Goal: Task Accomplishment & Management: Manage account settings

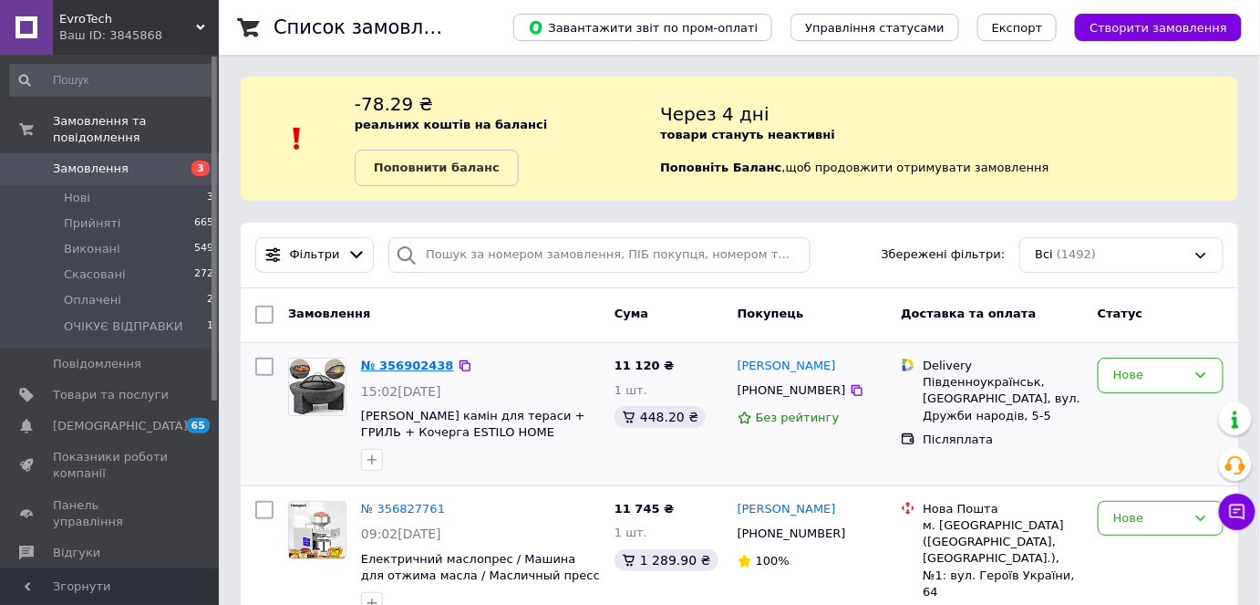
click at [428, 360] on link "№ 356902438" at bounding box center [407, 365] width 93 height 14
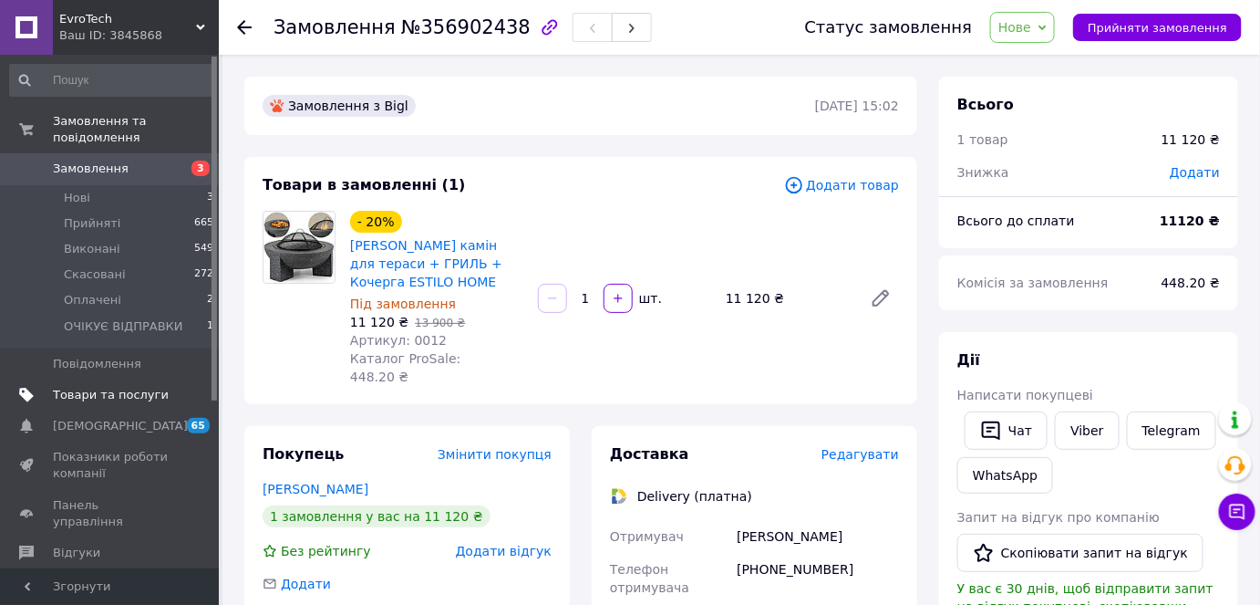
click at [92, 387] on span "Товари та послуги" at bounding box center [111, 395] width 116 height 16
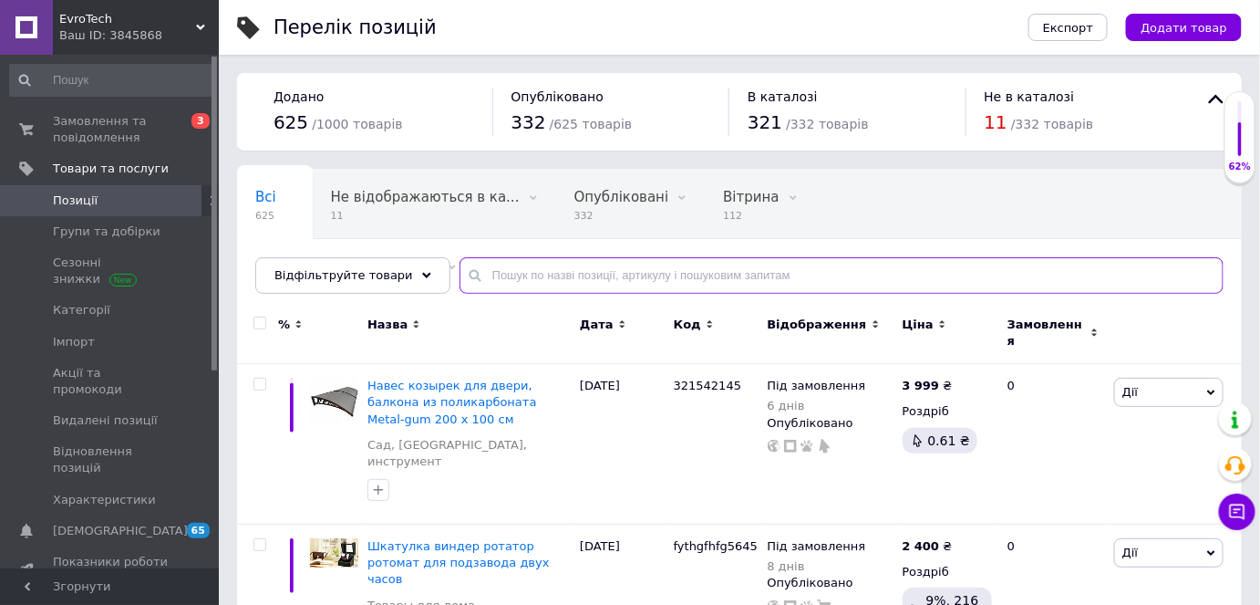
click at [564, 262] on input "text" at bounding box center [842, 275] width 764 height 36
type input "estilo"
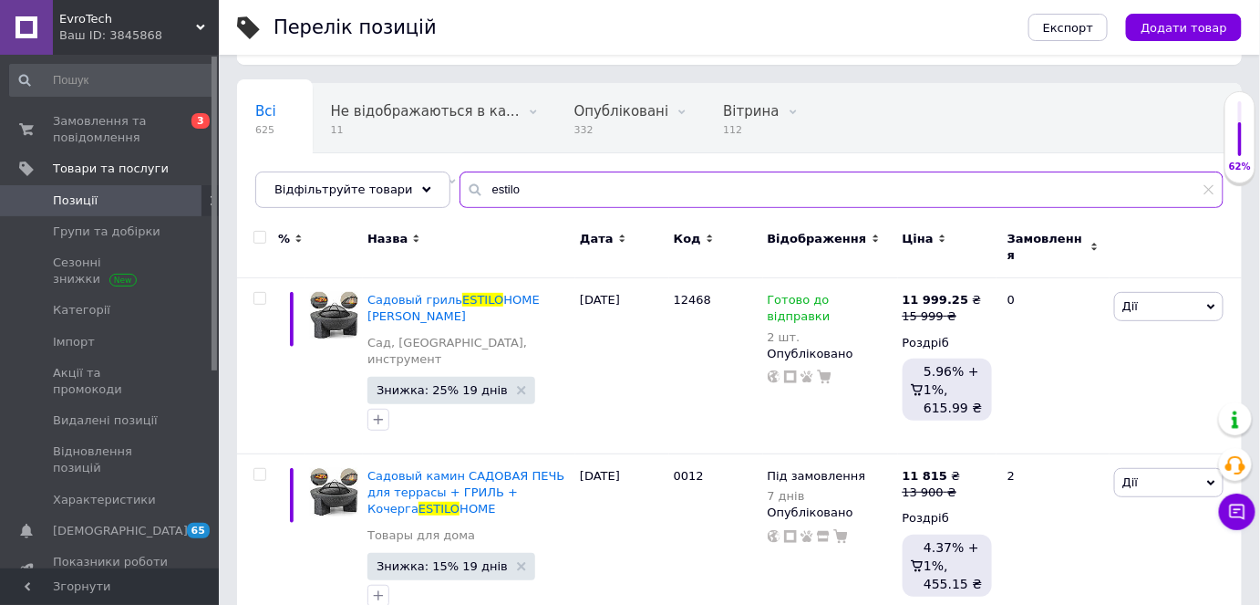
scroll to position [104, 0]
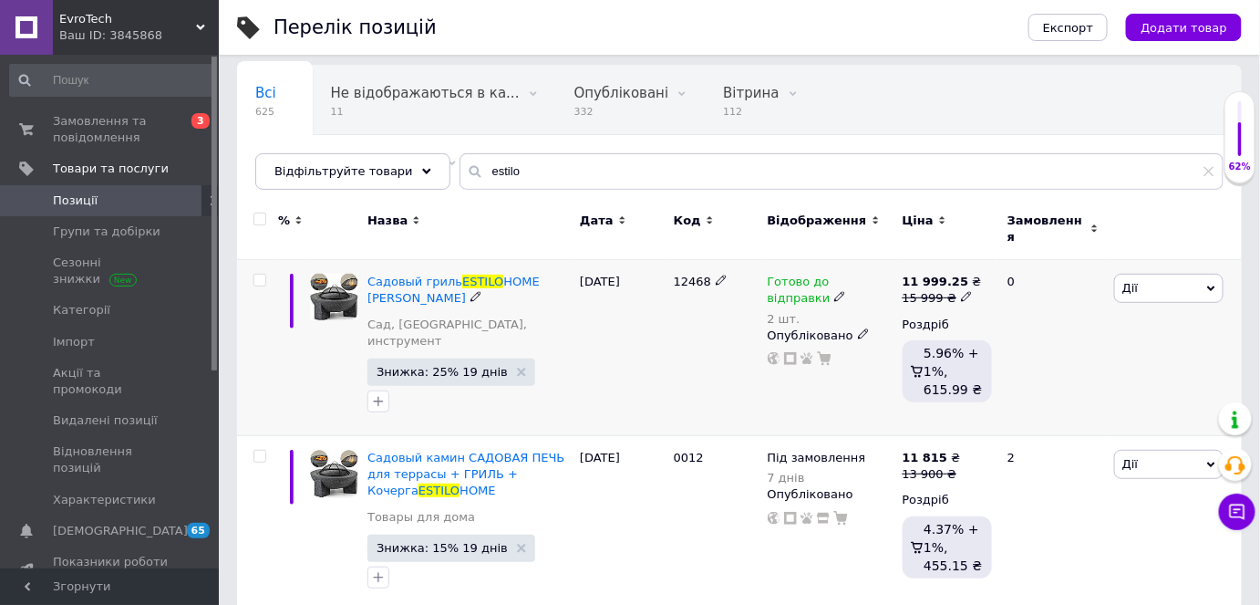
click at [858, 329] on use at bounding box center [863, 334] width 10 height 10
click at [835, 292] on use at bounding box center [840, 297] width 10 height 10
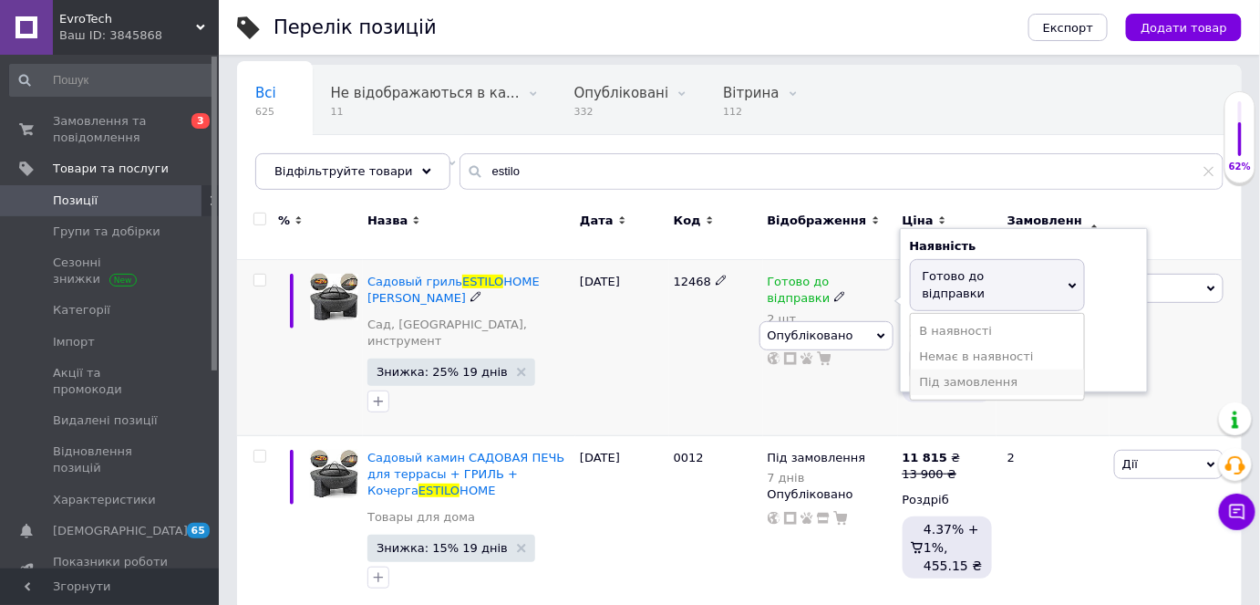
click at [943, 369] on li "Під замовлення" at bounding box center [997, 382] width 173 height 26
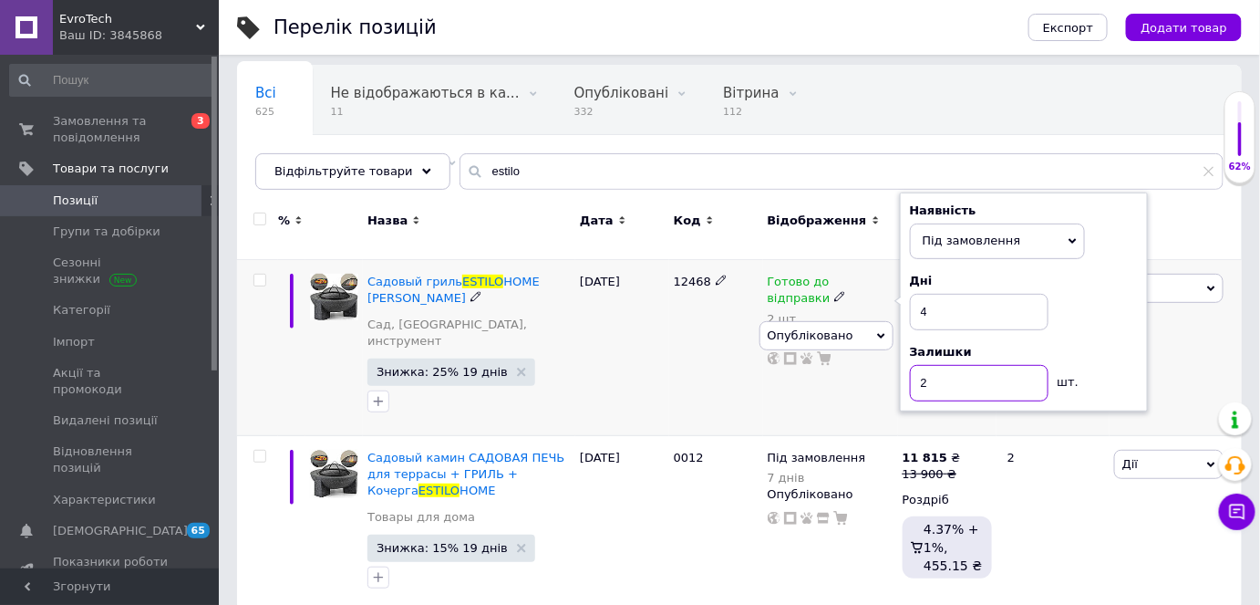
click at [935, 368] on input "2" at bounding box center [979, 383] width 139 height 36
click at [622, 328] on div "[DATE]" at bounding box center [623, 348] width 94 height 176
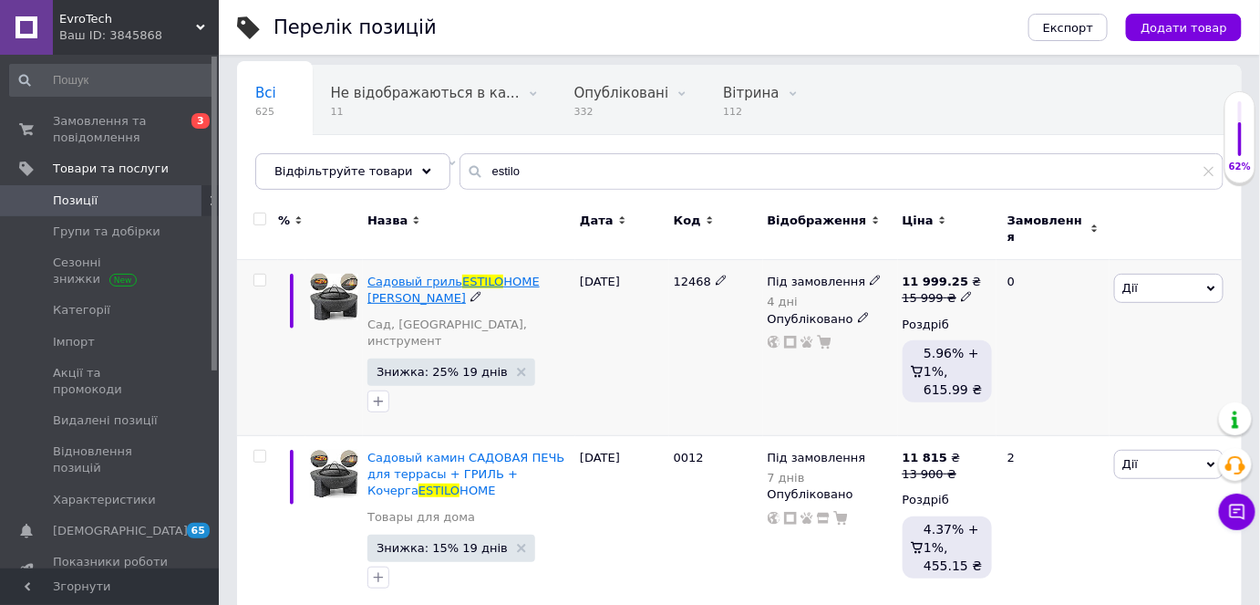
click at [534, 275] on span "HOME [PERSON_NAME]" at bounding box center [454, 290] width 172 height 30
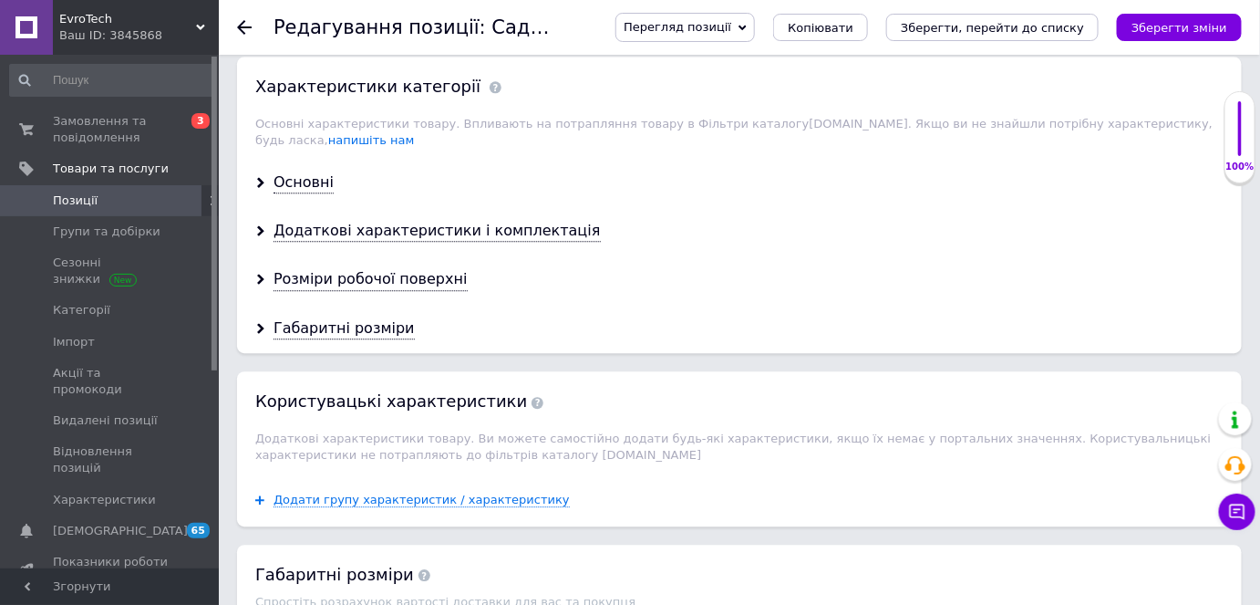
scroll to position [1409, 0]
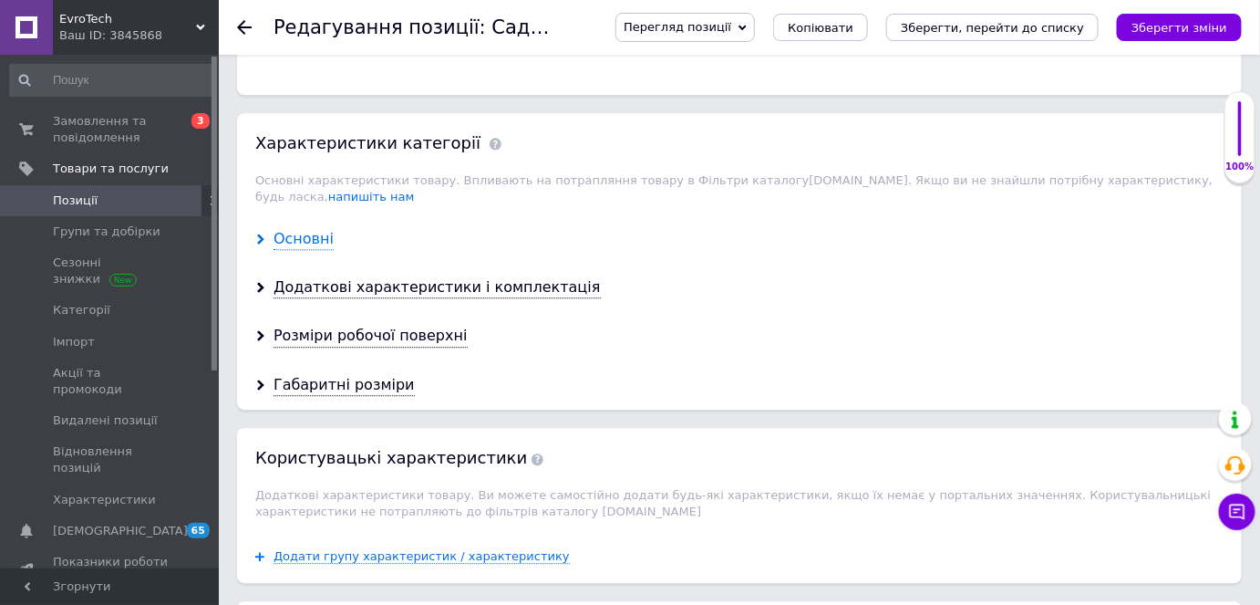
click at [327, 229] on div "Основні" at bounding box center [304, 239] width 60 height 21
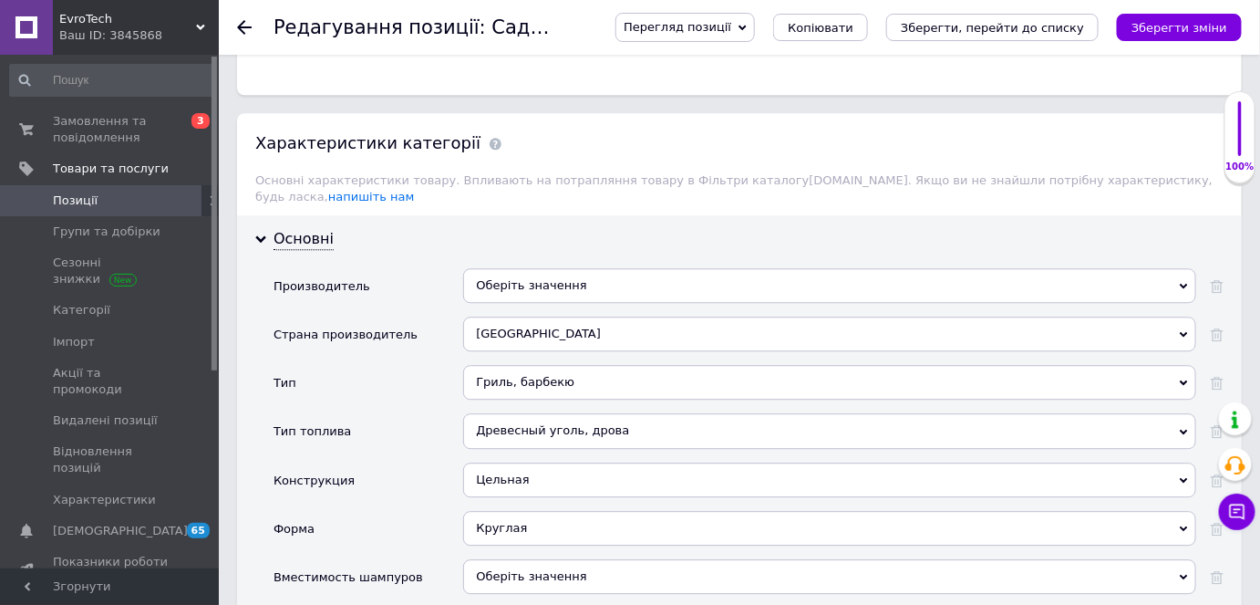
click at [524, 316] on div "[GEOGRAPHIC_DATA]" at bounding box center [829, 333] width 733 height 35
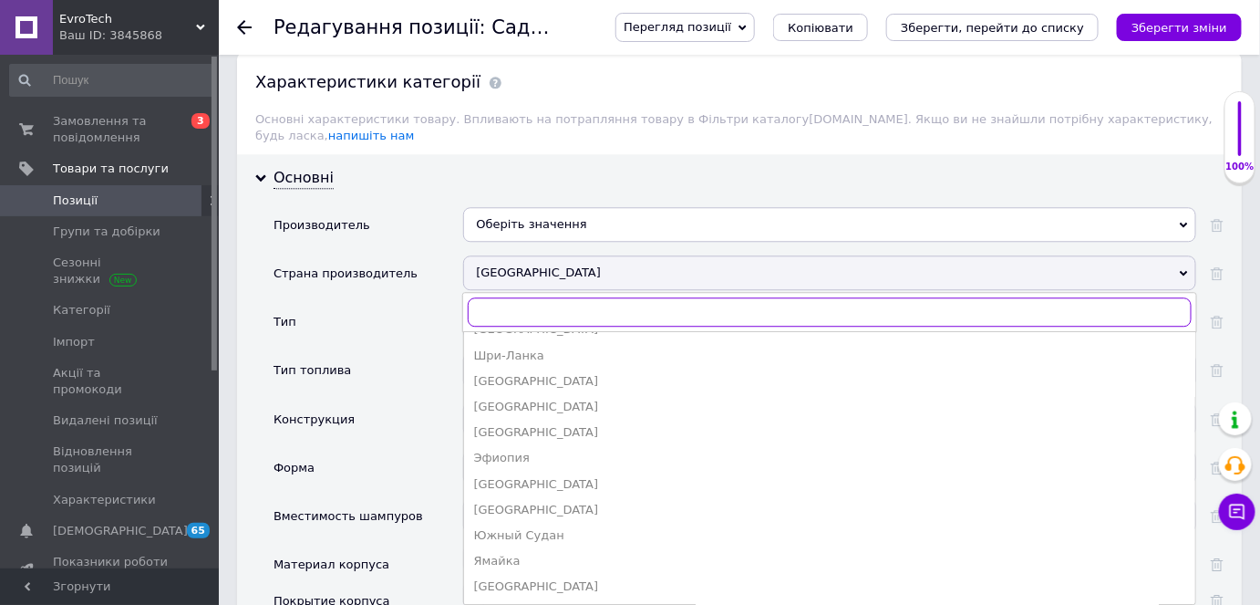
scroll to position [1326, 0]
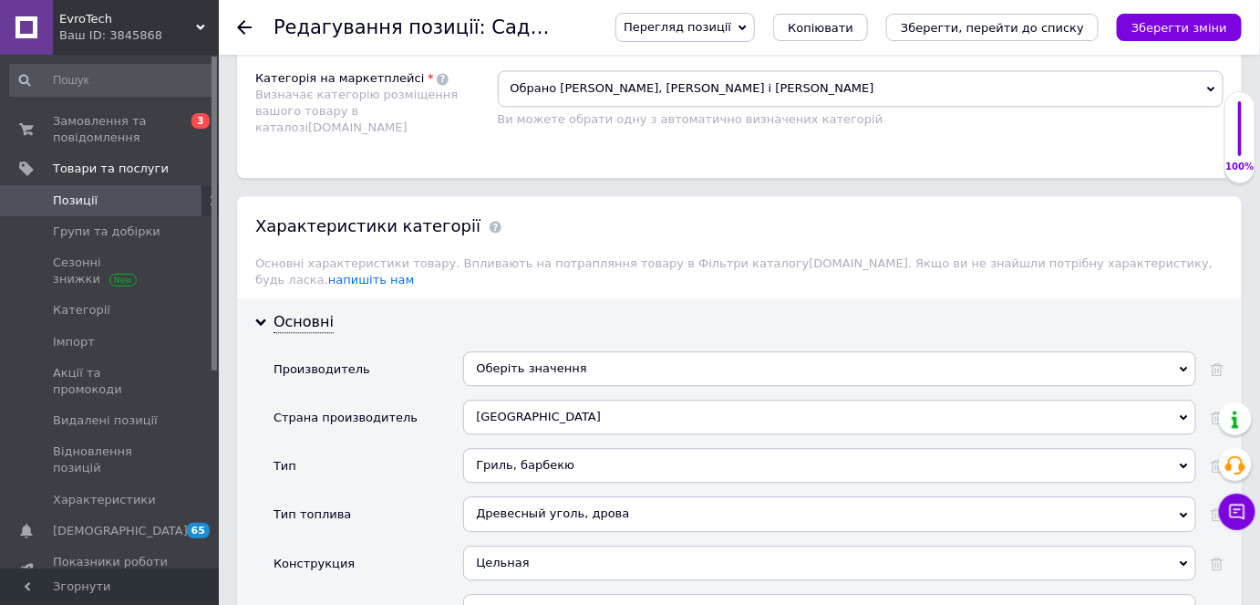
click at [368, 460] on div "Тип" at bounding box center [369, 472] width 190 height 48
click at [504, 399] on div "[GEOGRAPHIC_DATA]" at bounding box center [829, 416] width 733 height 35
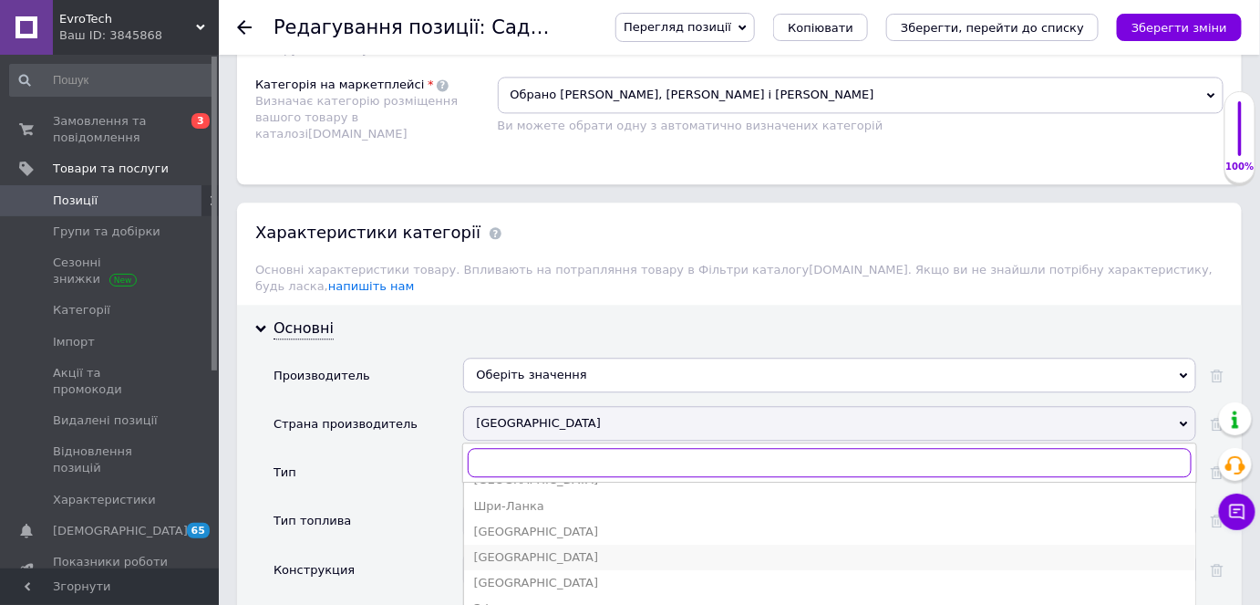
scroll to position [1409, 0]
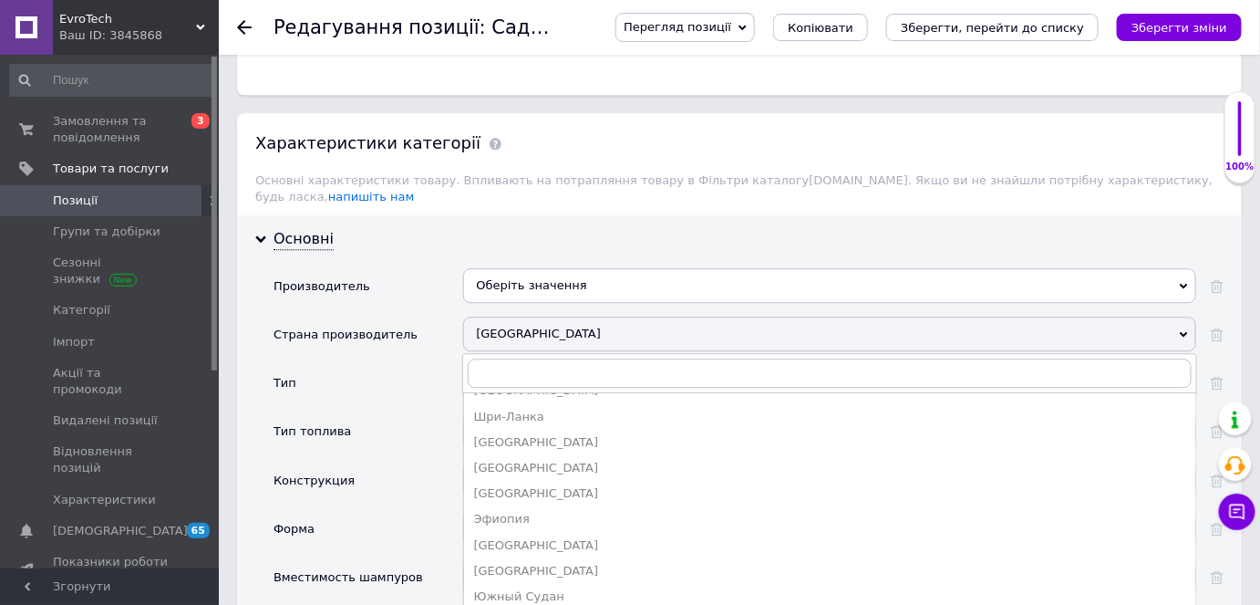
click at [1182, 316] on div "[GEOGRAPHIC_DATA]" at bounding box center [829, 333] width 733 height 35
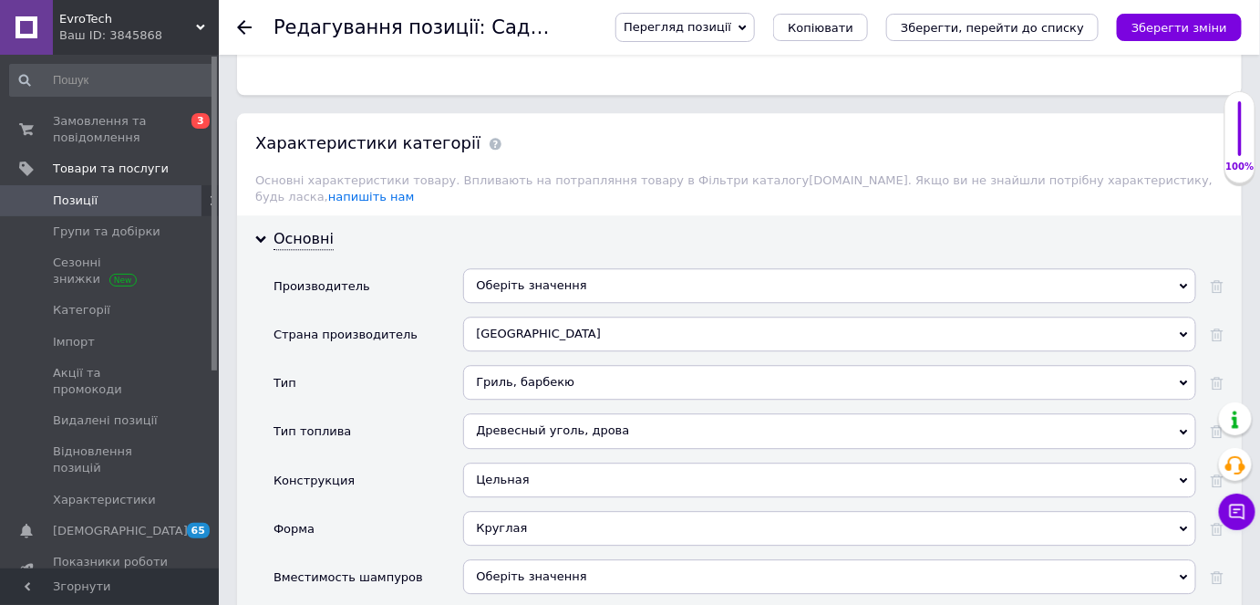
click at [565, 316] on div "[GEOGRAPHIC_DATA]" at bounding box center [829, 333] width 733 height 35
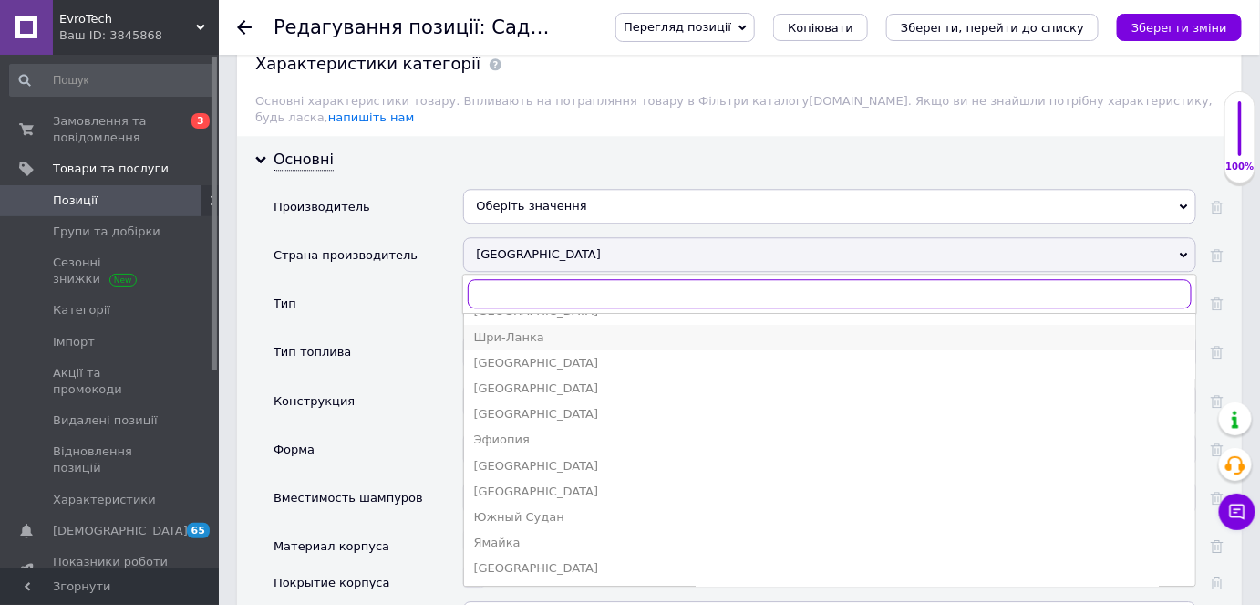
scroll to position [1492, 0]
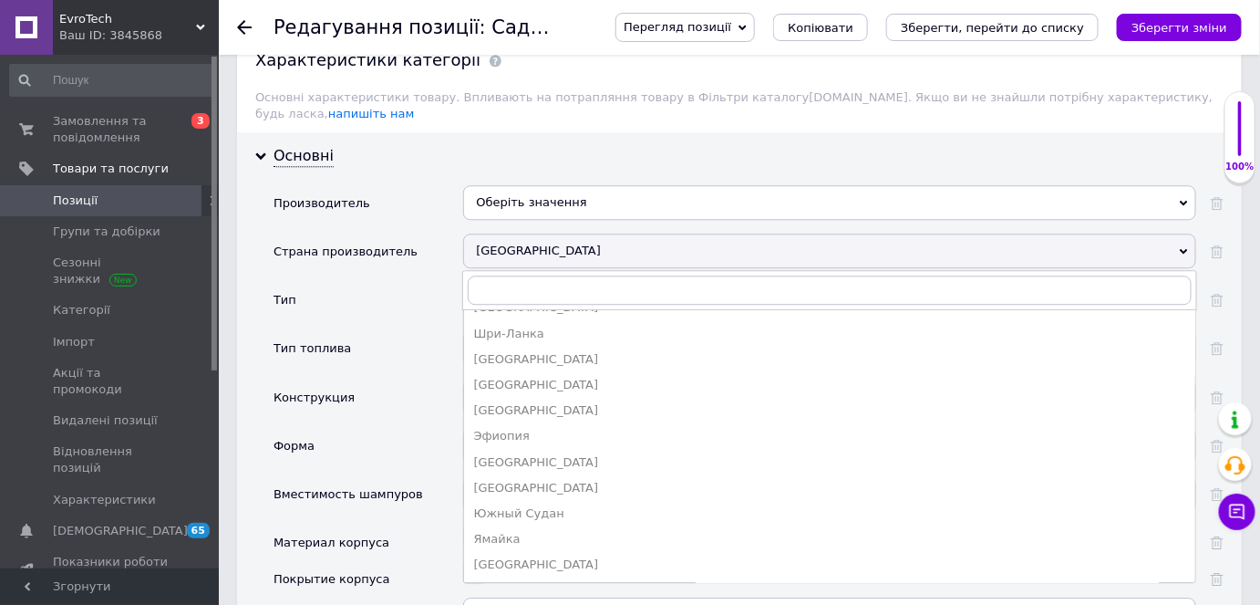
click at [546, 238] on div "[GEOGRAPHIC_DATA]" at bounding box center [829, 250] width 733 height 35
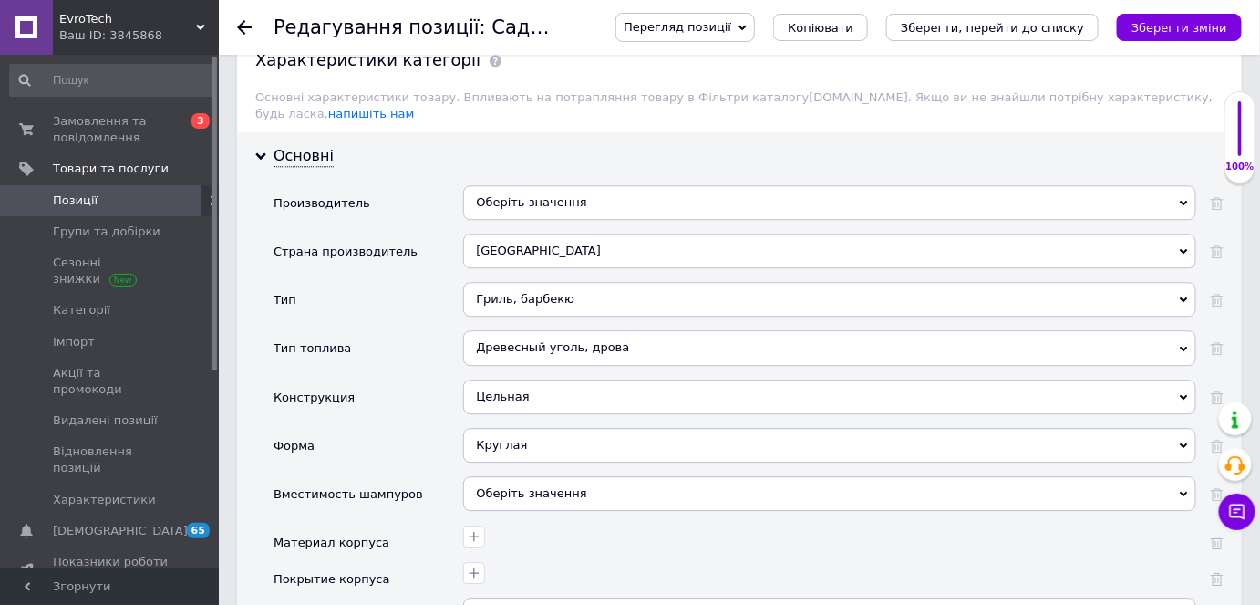
click at [527, 233] on div "[GEOGRAPHIC_DATA]" at bounding box center [829, 250] width 733 height 35
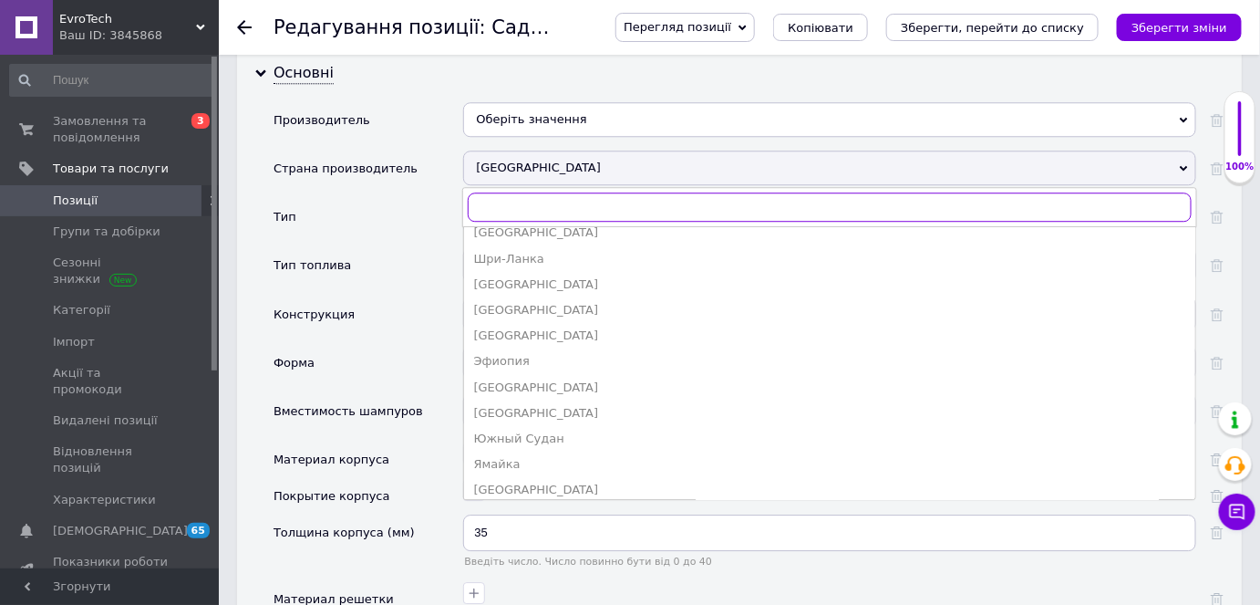
scroll to position [4570, 0]
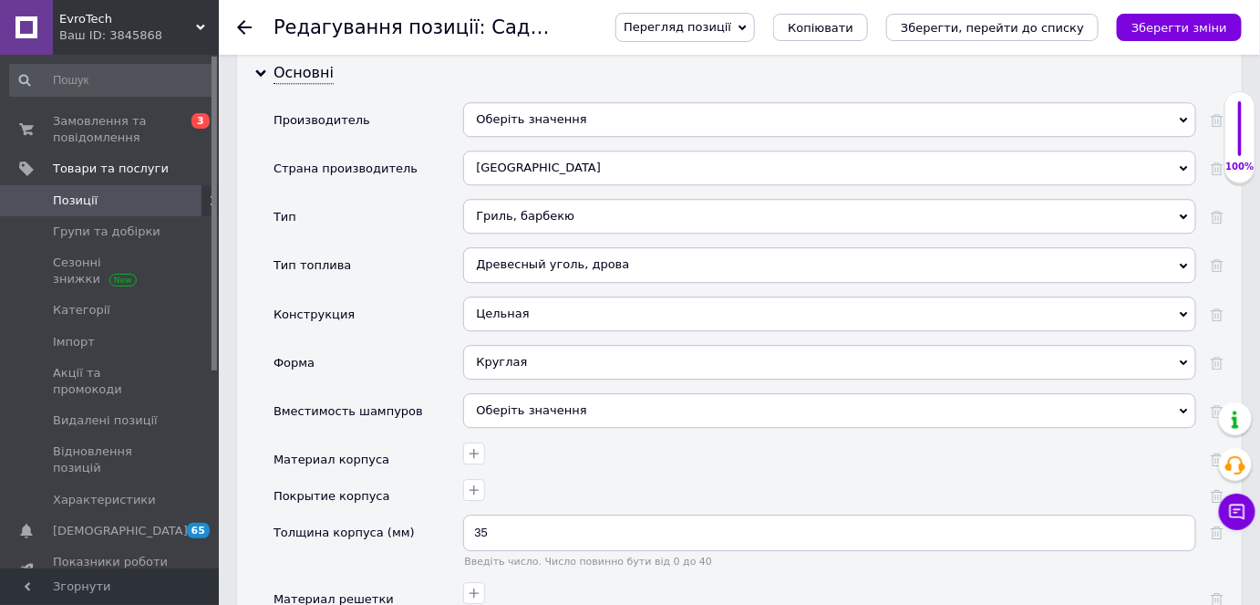
click at [440, 171] on div "Страна производитель" at bounding box center [369, 174] width 190 height 48
click at [1214, 211] on use at bounding box center [1217, 217] width 13 height 13
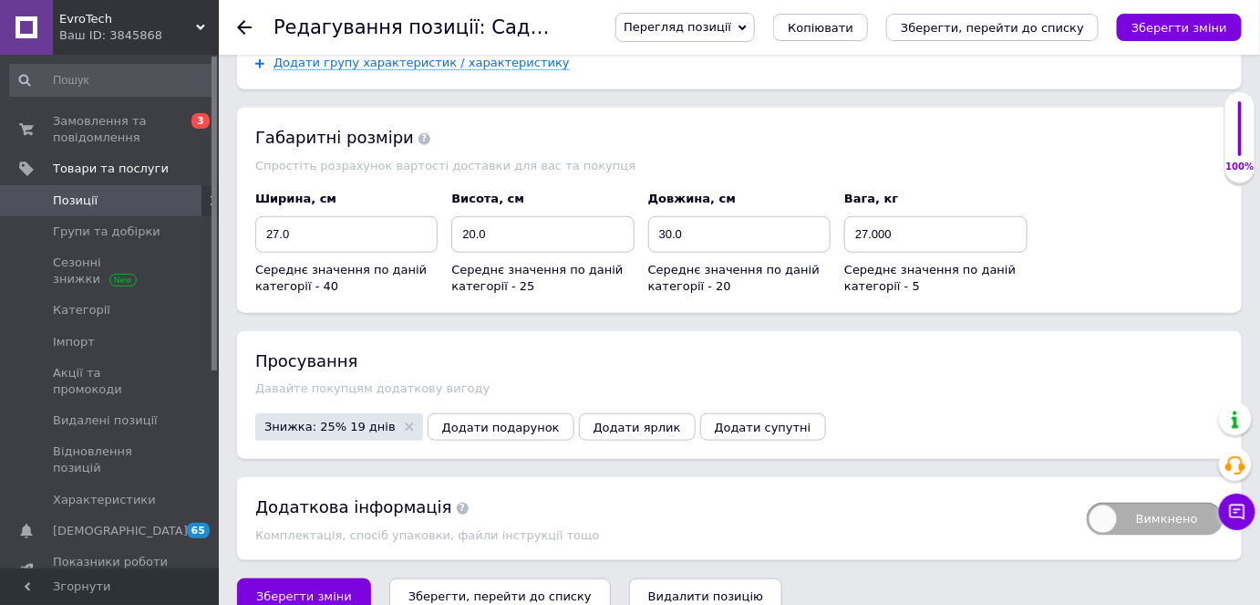
scroll to position [2699, 0]
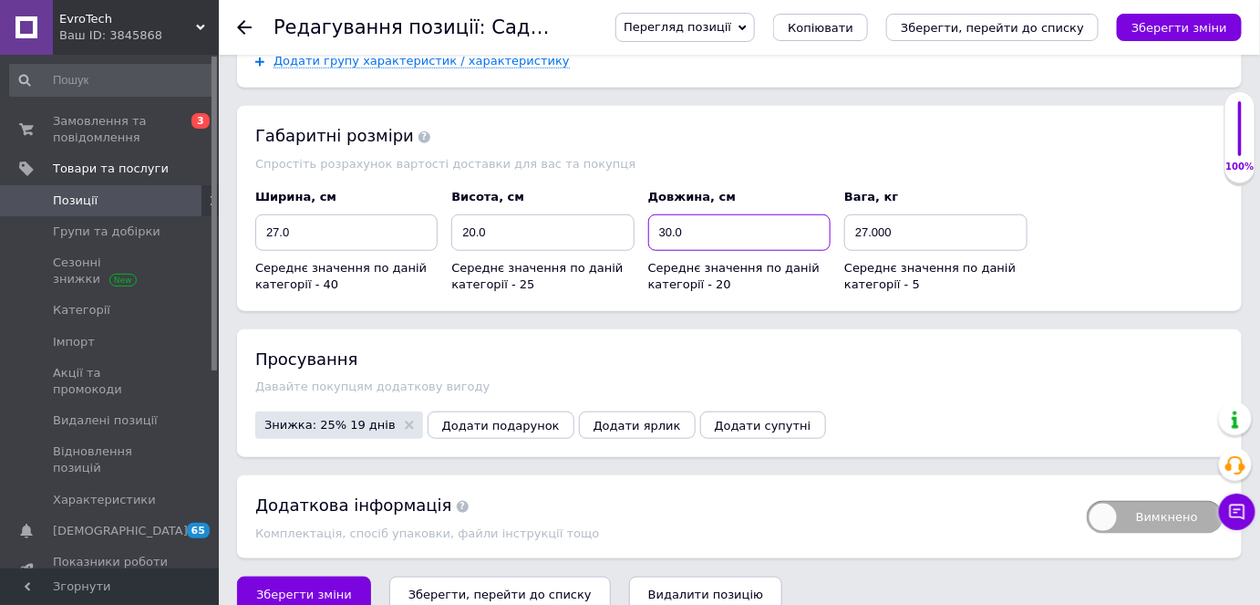
drag, startPoint x: 686, startPoint y: 204, endPoint x: 646, endPoint y: 195, distance: 41.2
click at [646, 195] on div "Довжина, см 30.0 Середнє значення по даній категорії - 20" at bounding box center [739, 241] width 196 height 119
type input "74"
drag, startPoint x: 486, startPoint y: 207, endPoint x: 459, endPoint y: 198, distance: 28.8
click at [459, 214] on input "20.0" at bounding box center [542, 232] width 182 height 36
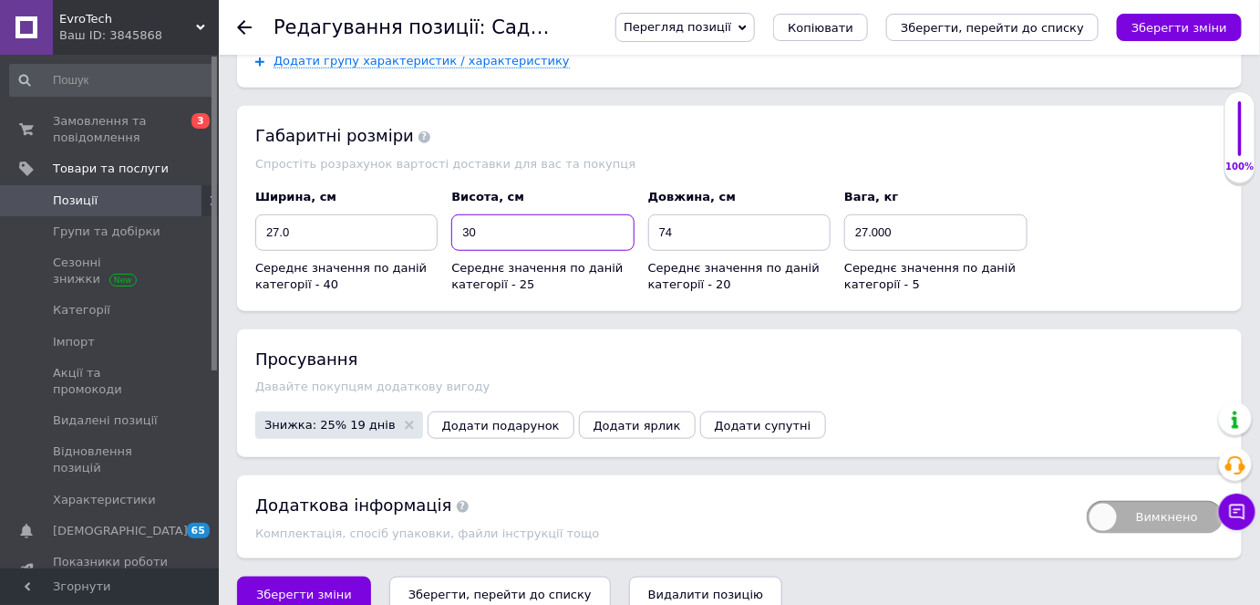
type input "30"
drag, startPoint x: 365, startPoint y: 204, endPoint x: 243, endPoint y: 200, distance: 122.3
click at [243, 200] on div "Габаритні розміри Спростіть розрахунок вартості доставки для вас та покупця Шир…" at bounding box center [739, 208] width 1005 height 205
type input "74"
click at [635, 345] on div "Просування Давайте покупцям додаткову вигоду Знижка: 25% 19 днів Додати подарун…" at bounding box center [739, 393] width 1005 height 128
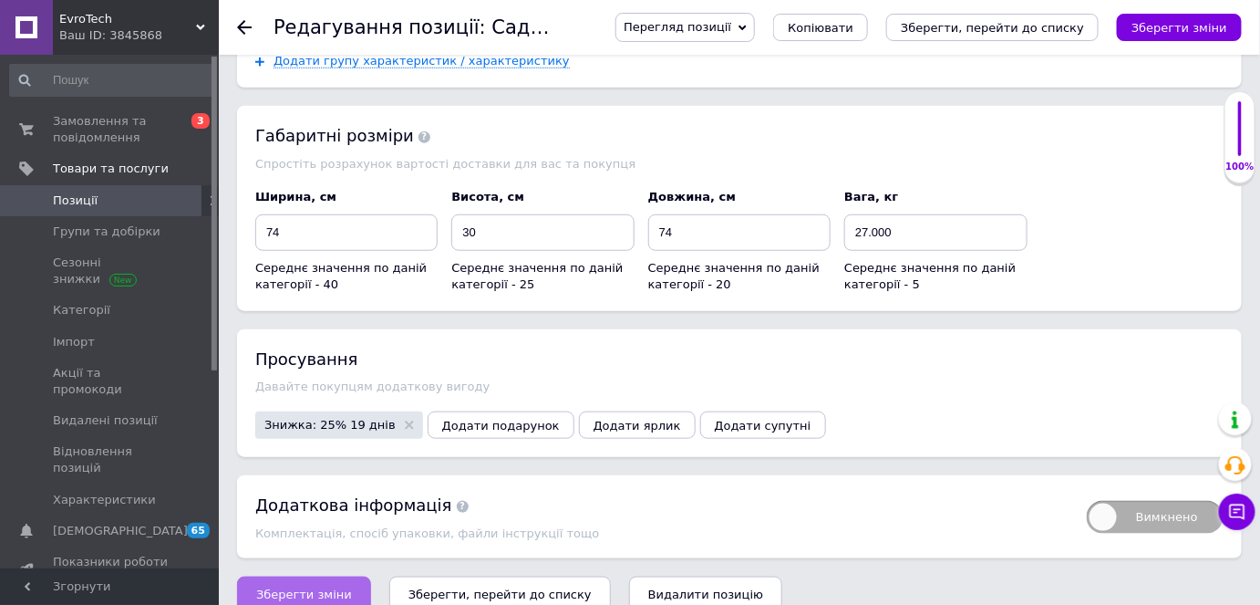
click at [337, 587] on span "Зберегти зміни" at bounding box center [304, 594] width 96 height 14
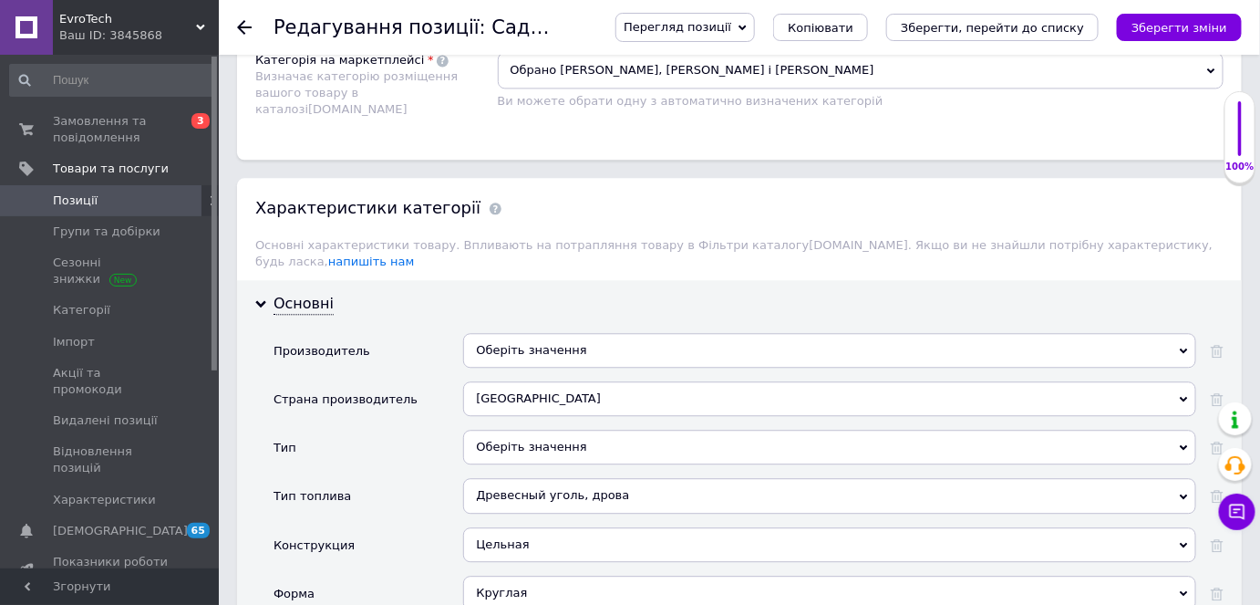
scroll to position [1289, 0]
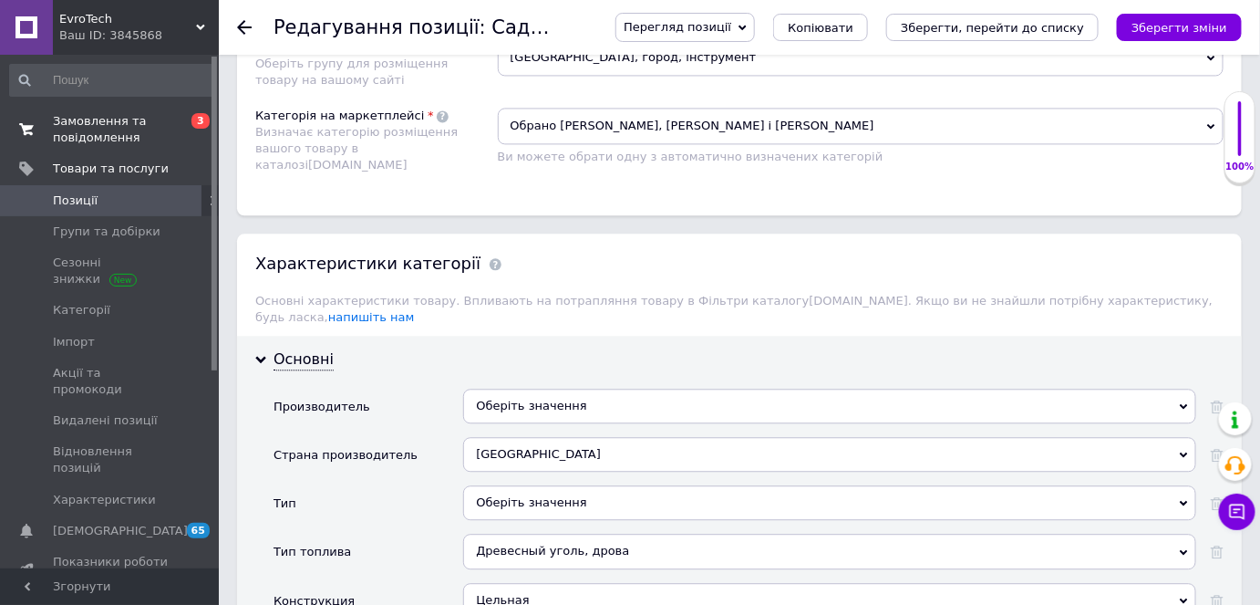
click at [88, 129] on span "Замовлення та повідомлення" at bounding box center [111, 129] width 116 height 33
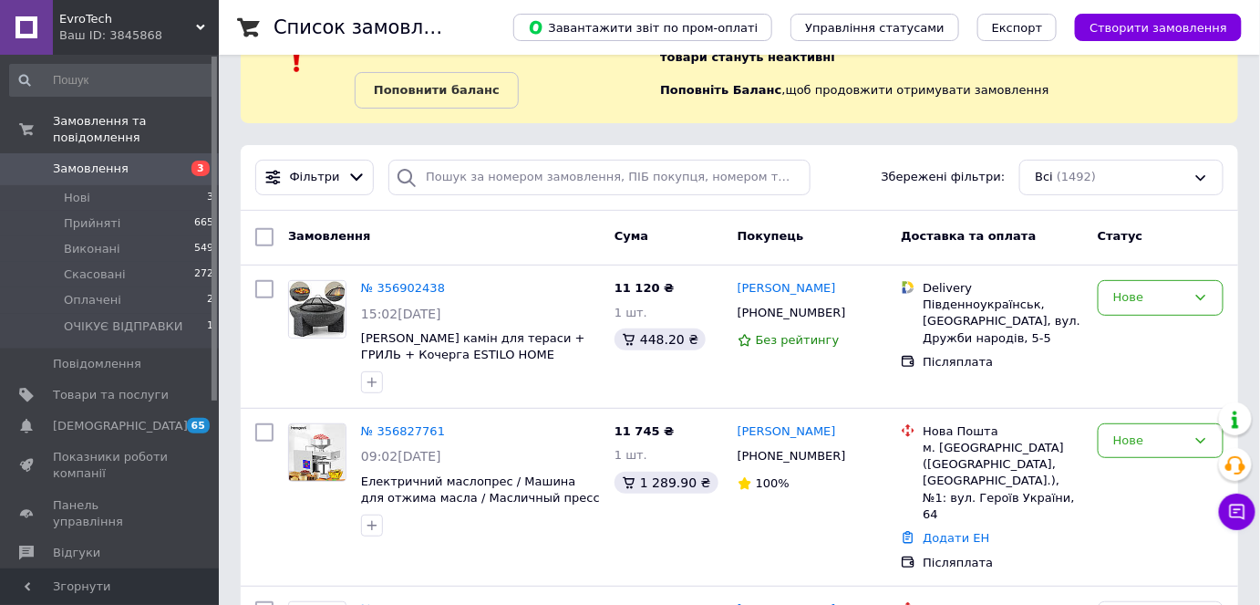
scroll to position [82, 0]
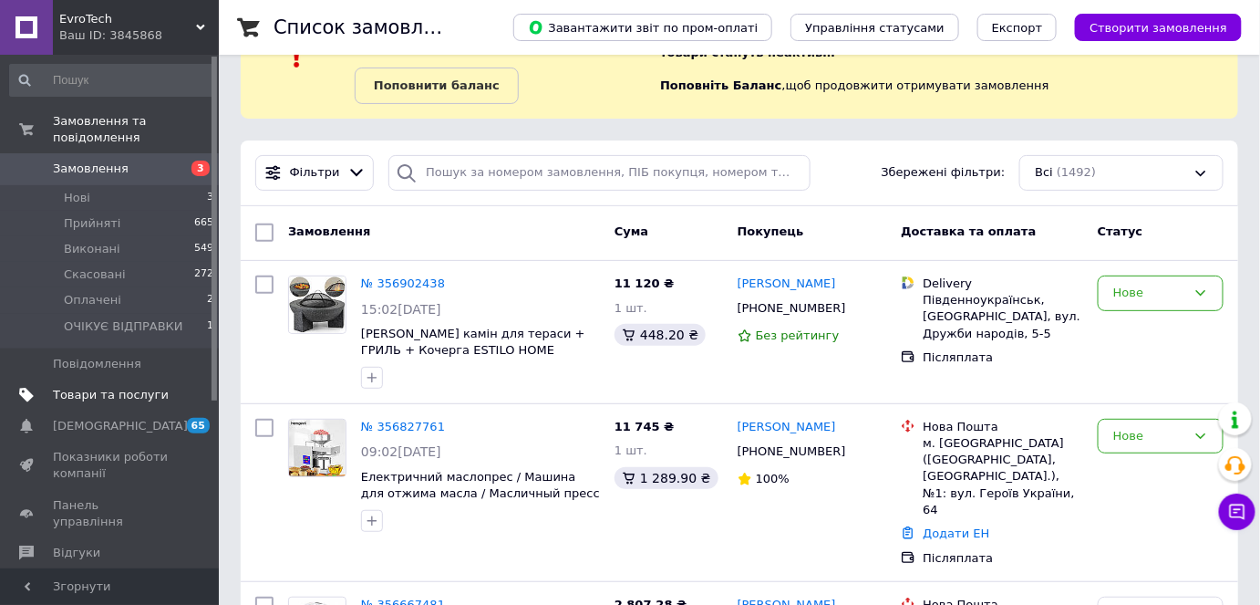
click at [119, 387] on span "Товари та послуги" at bounding box center [111, 395] width 116 height 16
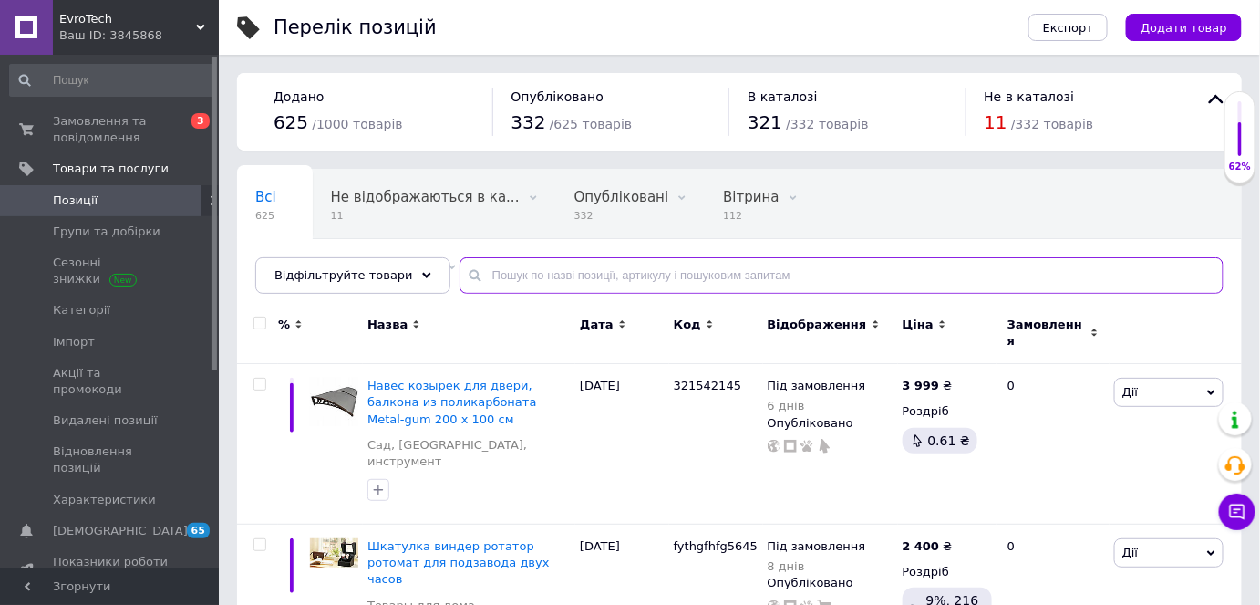
click at [507, 282] on input "text" at bounding box center [842, 275] width 764 height 36
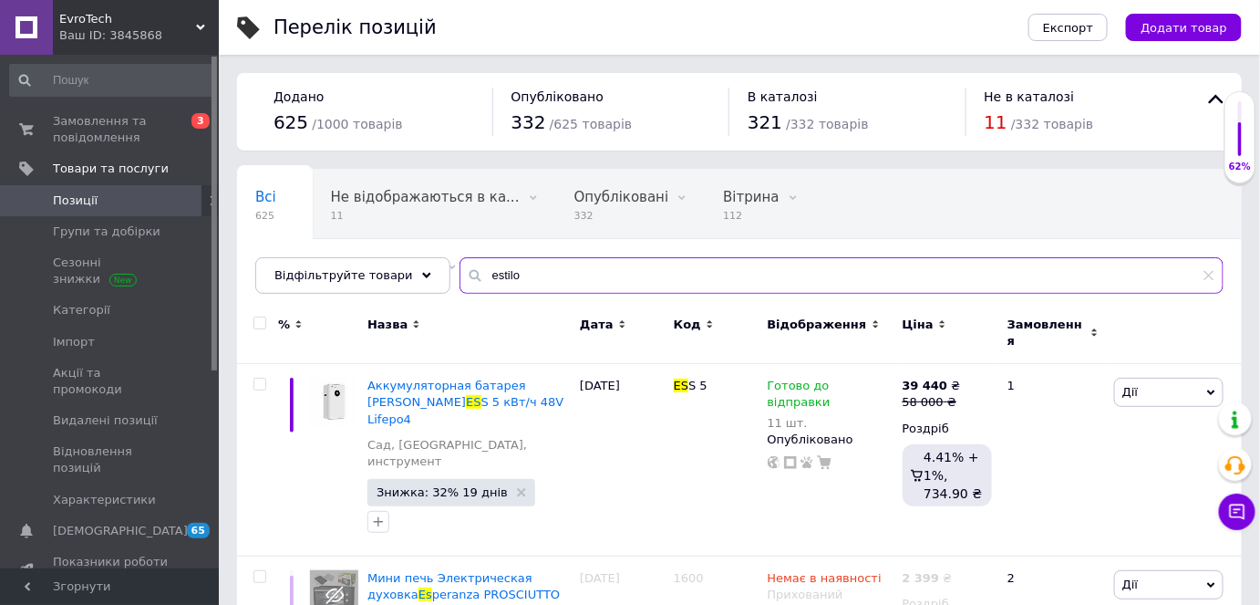
type input "estilo"
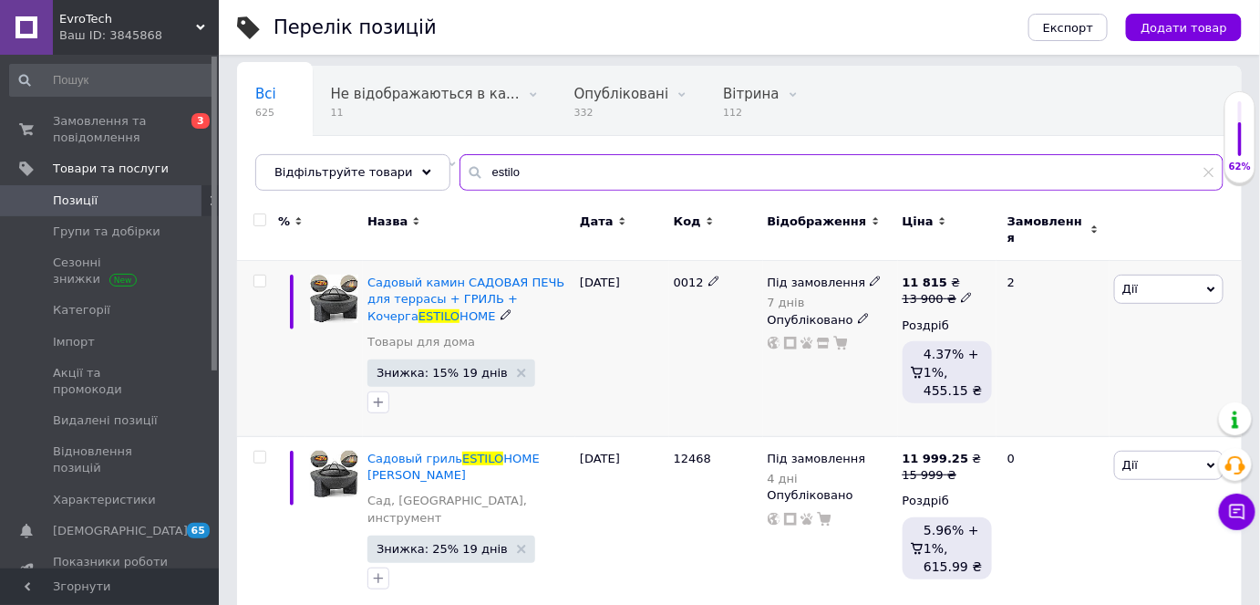
scroll to position [104, 0]
